Goal: Task Accomplishment & Management: Use online tool/utility

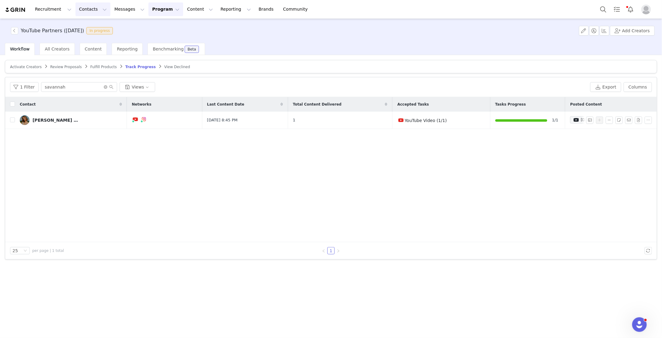
click at [91, 10] on button "Contacts Contacts" at bounding box center [92, 9] width 35 height 14
click at [103, 27] on div "Creators" at bounding box center [95, 27] width 41 height 6
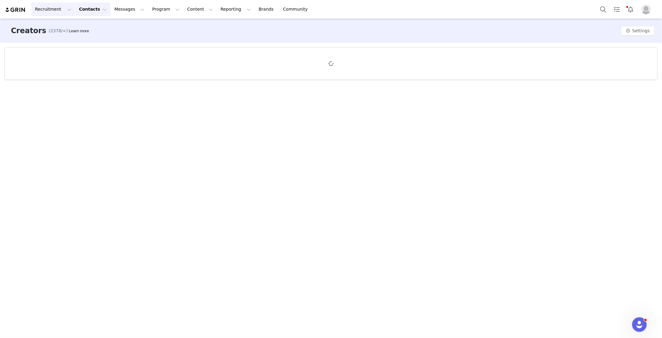
click at [57, 11] on button "Recruitment Recruitment" at bounding box center [53, 9] width 44 height 14
click at [68, 28] on div "Creator Search" at bounding box center [61, 27] width 53 height 6
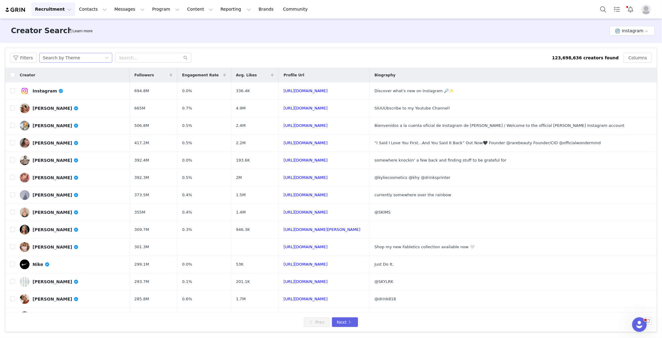
click at [102, 59] on div "Search by Theme" at bounding box center [74, 57] width 62 height 9
click at [253, 58] on div "Filters Search by Theme" at bounding box center [281, 58] width 542 height 10
click at [55, 8] on button "Recruitment Recruitment" at bounding box center [53, 9] width 44 height 14
click at [242, 56] on div "Filters Search by Theme" at bounding box center [281, 58] width 542 height 10
click at [627, 34] on button "Instagram" at bounding box center [632, 31] width 45 height 10
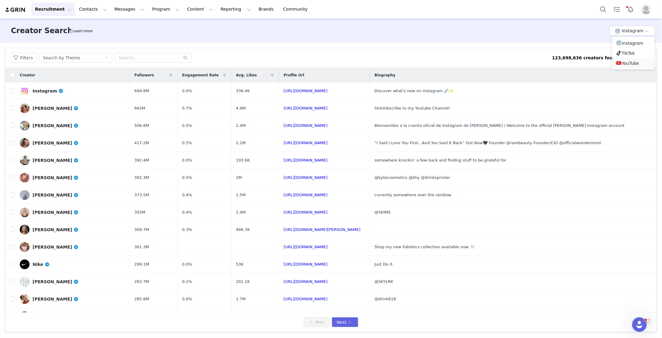
click at [629, 64] on li "YouTube" at bounding box center [633, 63] width 43 height 10
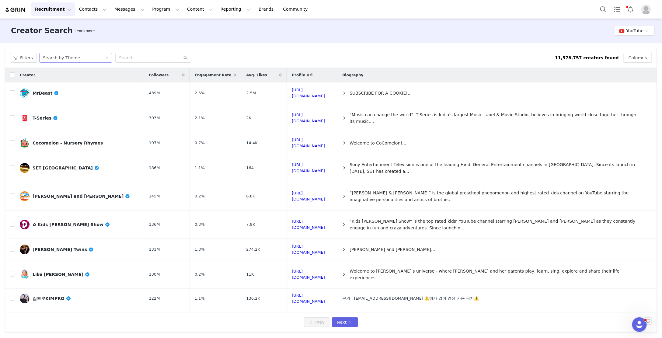
click at [108, 58] on div "Search by Theme" at bounding box center [75, 58] width 73 height 10
click at [68, 89] on li "Search by Creator Look-alike" at bounding box center [76, 90] width 76 height 10
click at [136, 60] on input "text" at bounding box center [153, 58] width 76 height 10
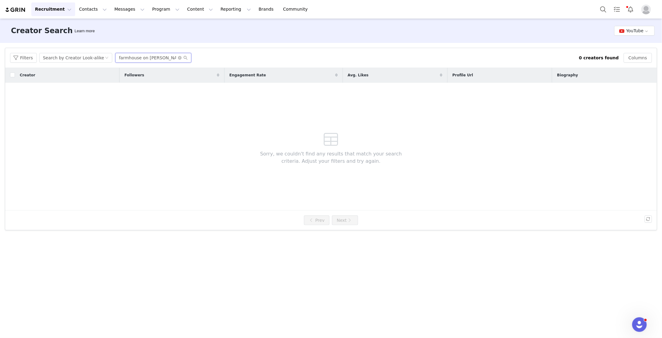
click at [135, 58] on input "farmhouse on [PERSON_NAME]" at bounding box center [153, 58] width 76 height 10
click at [145, 56] on input "farmhouse on [PERSON_NAME]" at bounding box center [153, 58] width 76 height 10
click at [27, 58] on button "Filters" at bounding box center [23, 58] width 27 height 10
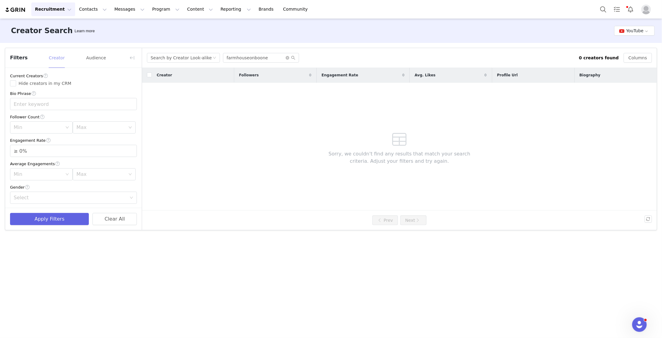
click at [50, 59] on button "Creator" at bounding box center [56, 58] width 16 height 10
click at [97, 58] on button "Audience" at bounding box center [96, 58] width 20 height 10
click at [53, 57] on button "Creator" at bounding box center [56, 58] width 16 height 10
click at [245, 58] on input "farmhouseonboone" at bounding box center [261, 58] width 76 height 10
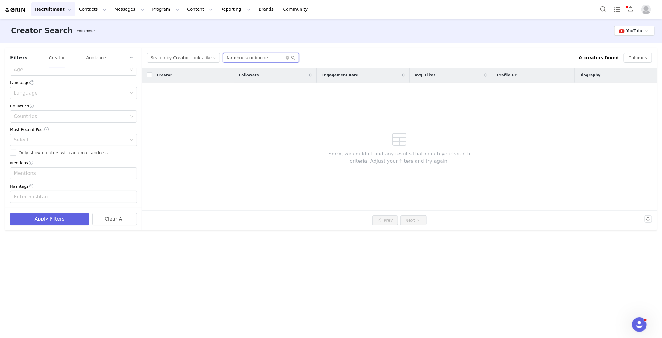
click at [229, 58] on input "farmhouseonboone" at bounding box center [261, 58] width 76 height 10
click at [257, 58] on input "farmhouseonboone" at bounding box center [261, 58] width 76 height 10
click at [266, 58] on input "farmhouseonboone" at bounding box center [261, 58] width 76 height 10
drag, startPoint x: 266, startPoint y: 58, endPoint x: 223, endPoint y: 58, distance: 42.3
click at [223, 58] on input "farmhouseonboone" at bounding box center [261, 58] width 76 height 10
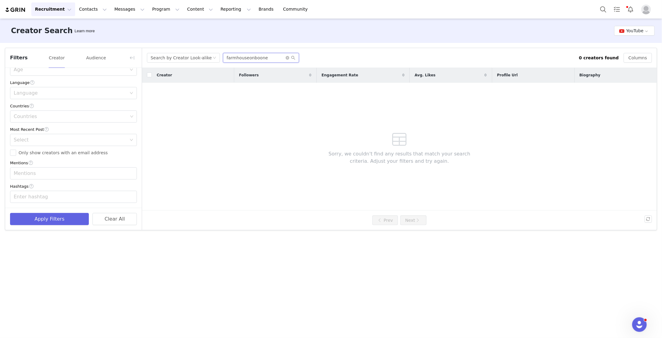
click at [271, 57] on input "farmhouseonboone" at bounding box center [261, 58] width 76 height 10
click at [171, 59] on div "Search by Creator Look-alike" at bounding box center [181, 57] width 61 height 9
click at [265, 57] on input "farmhouseonboone" at bounding box center [261, 58] width 76 height 10
click at [132, 59] on button "button" at bounding box center [132, 58] width 10 height 10
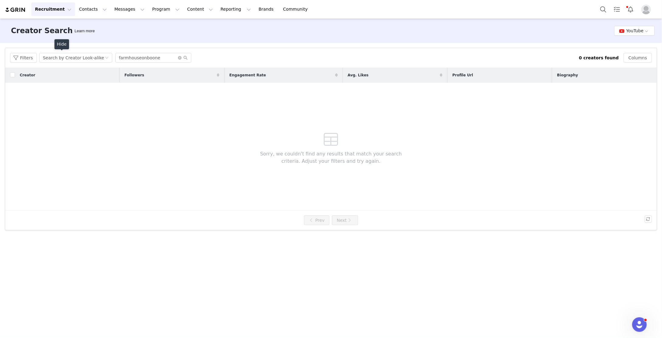
scroll to position [273, 0]
click at [158, 56] on input "farmhouseonboone" at bounding box center [153, 58] width 76 height 10
click at [138, 52] on div "Filters Search by Creator Look-alike farmhouseonboone 0 creators found Columns" at bounding box center [331, 58] width 652 height 20
click at [158, 60] on input "farmhouseonboone" at bounding box center [153, 58] width 76 height 10
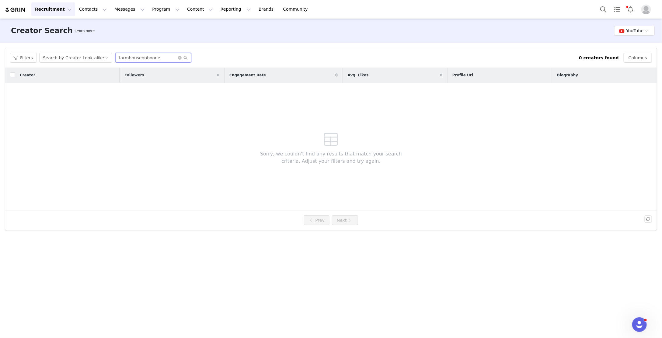
click at [157, 60] on input "farmhouseonboone" at bounding box center [153, 58] width 76 height 10
paste input "[URL][DOMAIN_NAME]"
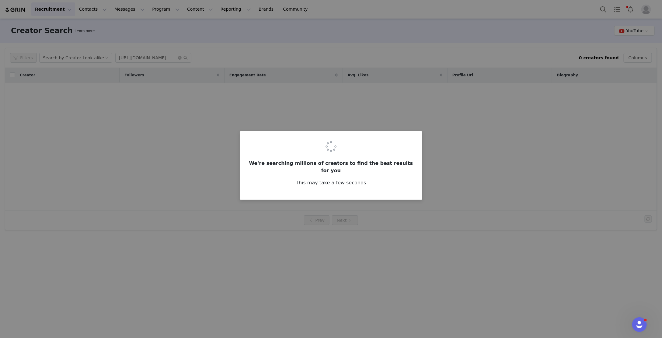
scroll to position [0, 0]
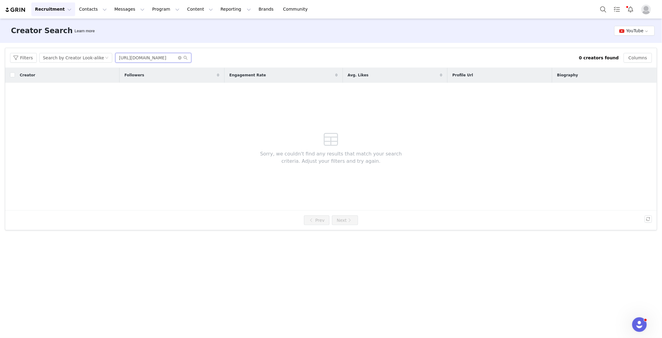
click at [135, 58] on input "[URL][DOMAIN_NAME]" at bounding box center [153, 58] width 76 height 10
click at [162, 58] on input "[URL][DOMAIN_NAME]" at bounding box center [153, 58] width 76 height 10
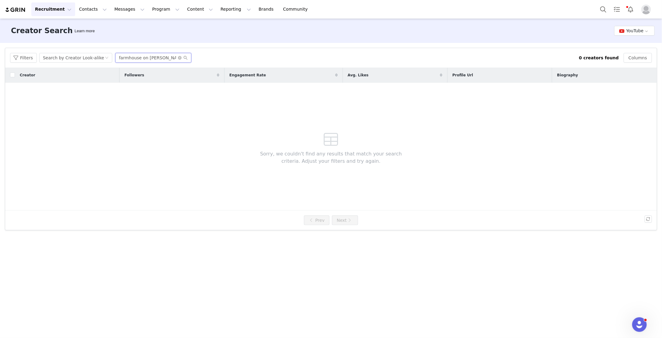
click at [147, 58] on input "farmhouse on [PERSON_NAME]" at bounding box center [153, 58] width 76 height 10
click at [146, 58] on input "farmhouseonboone" at bounding box center [153, 58] width 76 height 10
type input "keto twins"
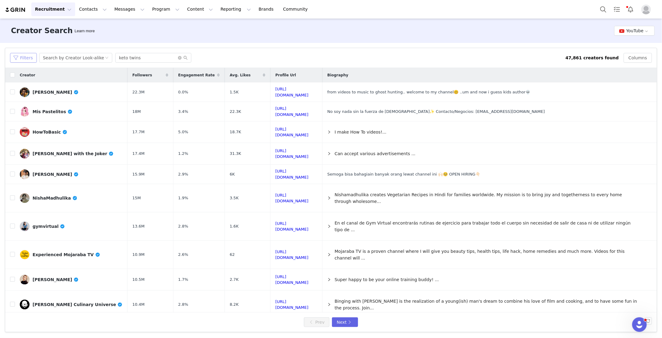
click at [27, 57] on button "Filters" at bounding box center [23, 58] width 27 height 10
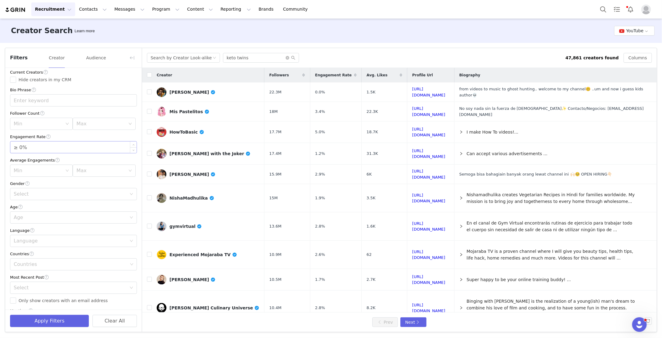
scroll to position [3, 0]
click at [92, 56] on button "Audience" at bounding box center [96, 58] width 20 height 10
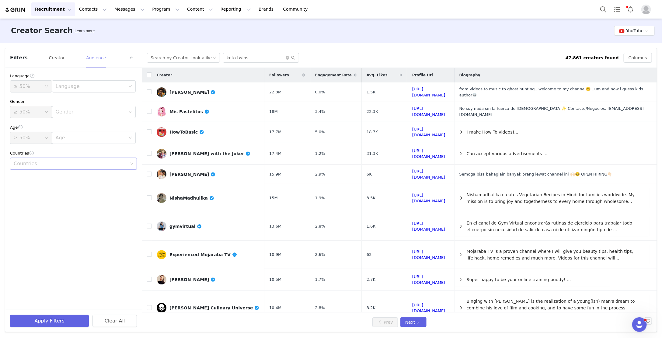
click at [48, 163] on div "Countries" at bounding box center [71, 164] width 114 height 6
type input "united"
click at [48, 186] on li "[GEOGRAPHIC_DATA]" at bounding box center [73, 187] width 127 height 10
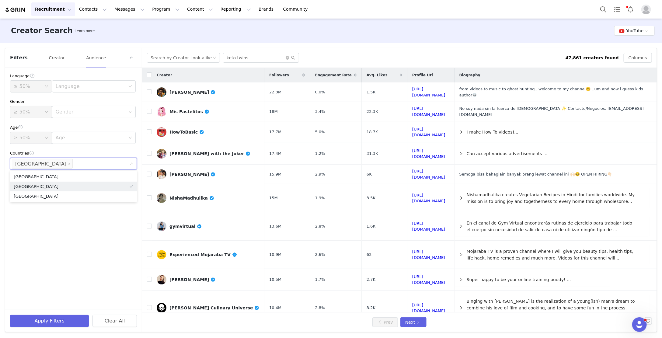
click at [57, 243] on div "Language ≥ 50% Language Gender ≥ 50% Gender Age ≥ [DEMOGRAPHIC_DATA]% Age Count…" at bounding box center [73, 189] width 137 height 242
click at [53, 58] on button "Creator" at bounding box center [56, 58] width 16 height 10
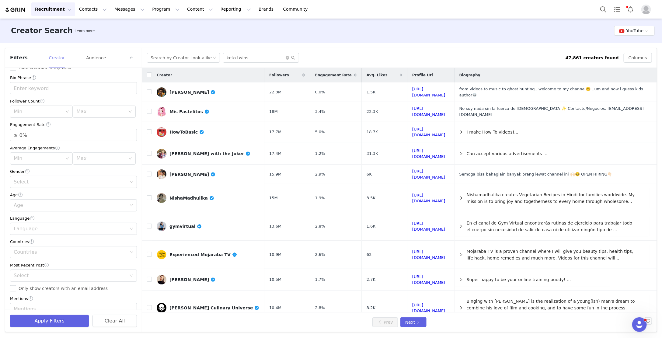
scroll to position [16, 0]
click at [59, 322] on button "Apply Filters" at bounding box center [49, 321] width 79 height 12
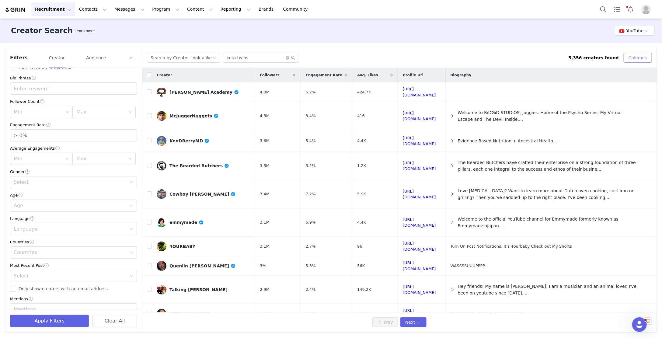
click at [630, 61] on button "Columns" at bounding box center [638, 58] width 28 height 10
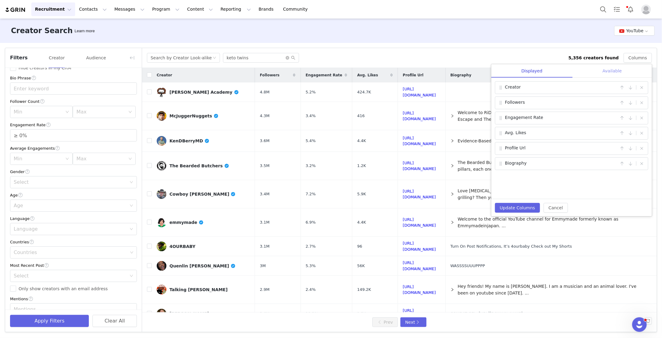
click at [611, 72] on div "Available" at bounding box center [612, 71] width 79 height 14
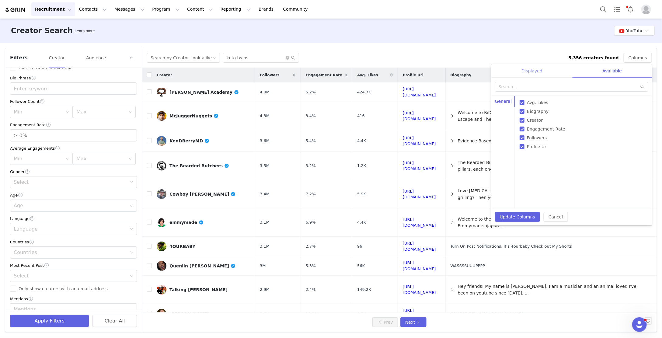
click at [541, 72] on div "Displayed" at bounding box center [531, 71] width 81 height 14
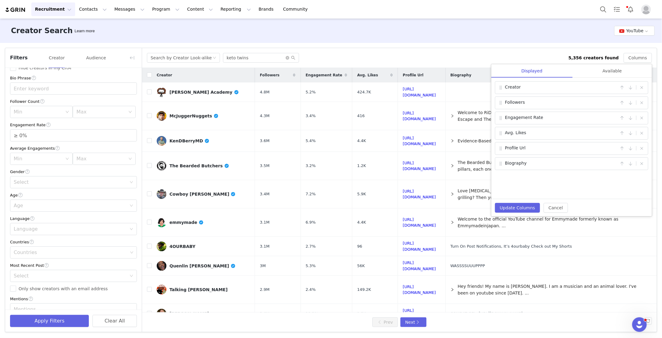
click at [463, 53] on div "Search by Creator Look-alike keto twins" at bounding box center [358, 58] width 422 height 10
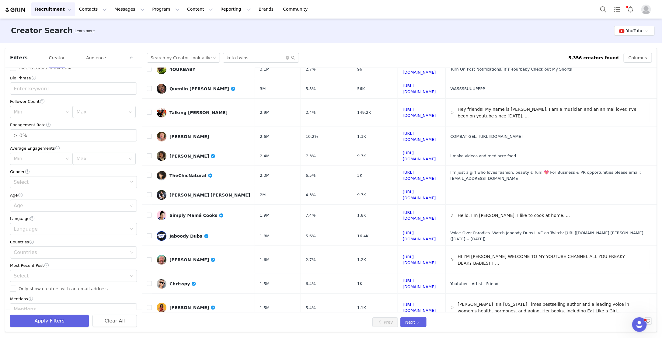
scroll to position [266, 0]
